Goal: Obtain resource: Obtain resource

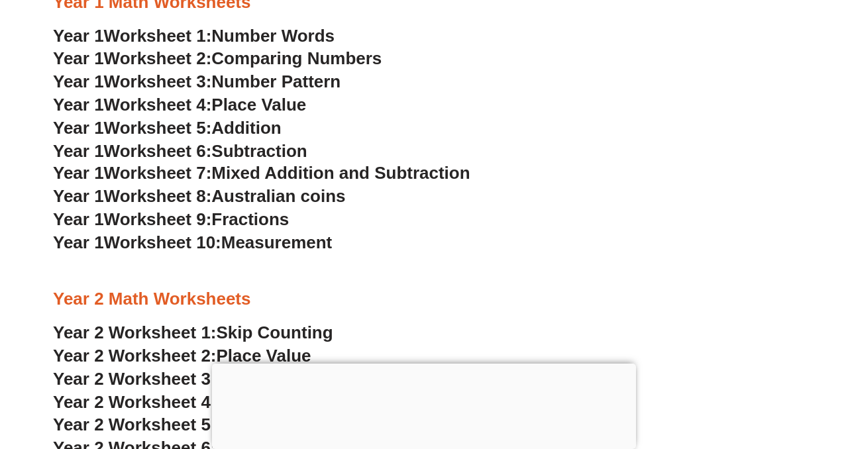
scroll to position [1250, 0]
click at [193, 178] on span "Worksheet 7:" at bounding box center [158, 172] width 108 height 20
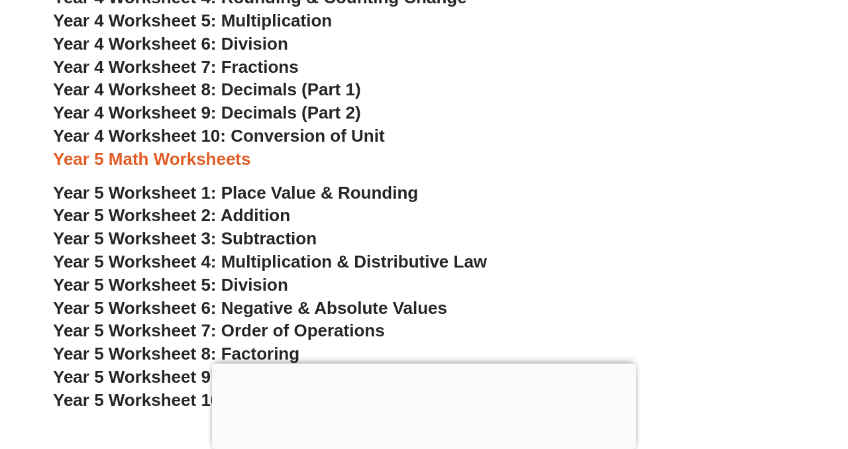
scroll to position [1109, 0]
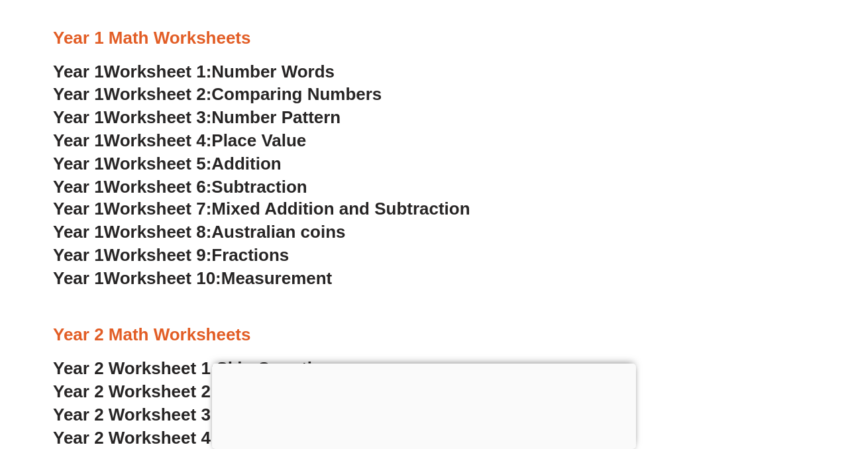
scroll to position [1213, 0]
click at [308, 119] on span "Number Pattern" at bounding box center [275, 118] width 129 height 20
click at [274, 146] on span "Place Value" at bounding box center [258, 141] width 95 height 20
